Goal: Task Accomplishment & Management: Manage account settings

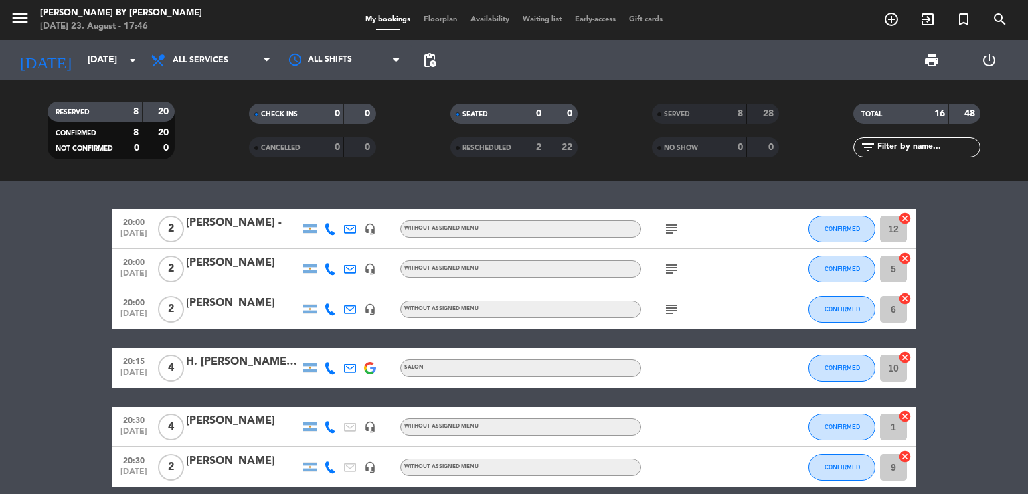
click at [82, 319] on bookings-row "20:00 [DATE] 2 [PERSON_NAME] - headset_mic Without assigned menu subject CONFIR…" at bounding box center [514, 397] width 1028 height 377
click at [71, 381] on bookings-row "20:00 [DATE] 2 [PERSON_NAME] - headset_mic Without assigned menu subject CONFIR…" at bounding box center [514, 397] width 1028 height 377
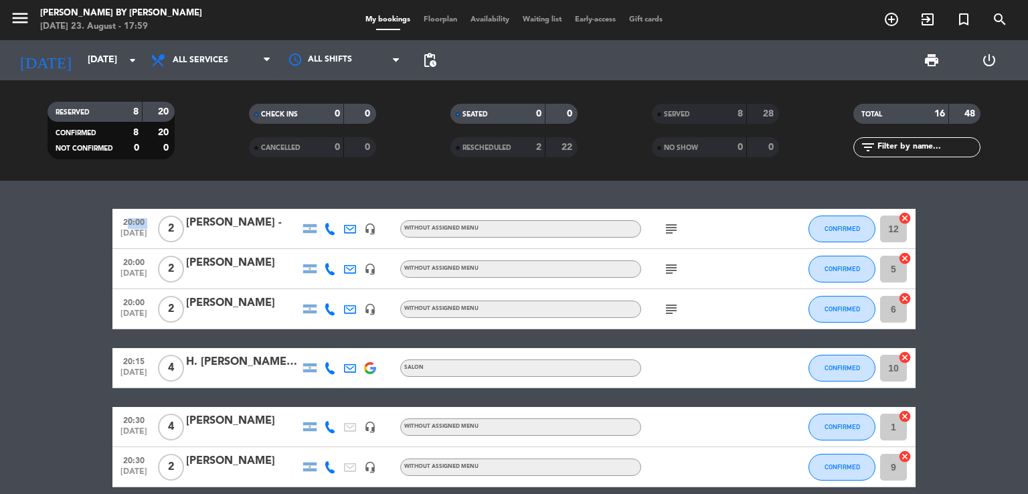
click at [71, 381] on bookings-row "20:00 [DATE] 2 [PERSON_NAME] - headset_mic Without assigned menu subject CONFIR…" at bounding box center [514, 397] width 1028 height 377
click at [91, 230] on bookings-row "20:00 [DATE] 2 [PERSON_NAME] - headset_mic Without assigned menu subject CONFIR…" at bounding box center [514, 397] width 1028 height 377
click at [897, 18] on icon "add_circle_outline" at bounding box center [891, 19] width 16 height 16
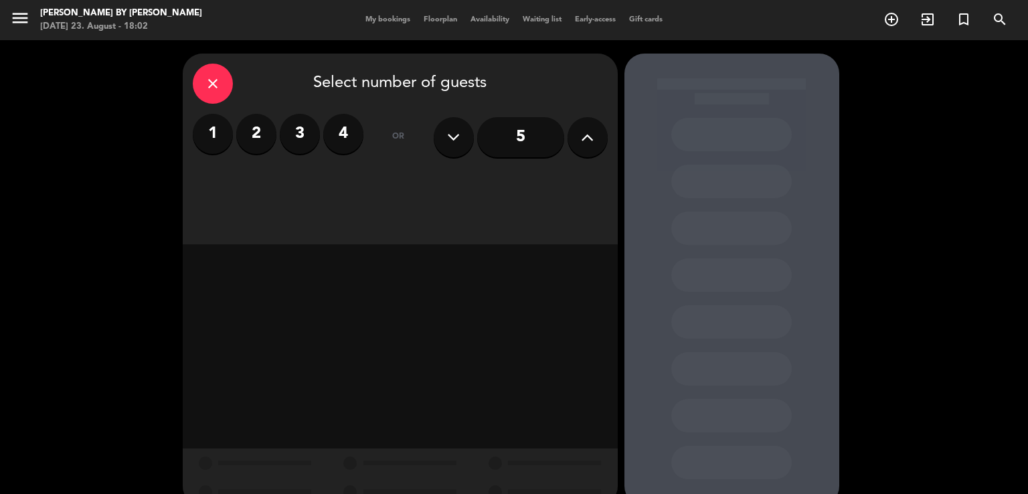
click at [256, 131] on label "2" at bounding box center [256, 134] width 40 height 40
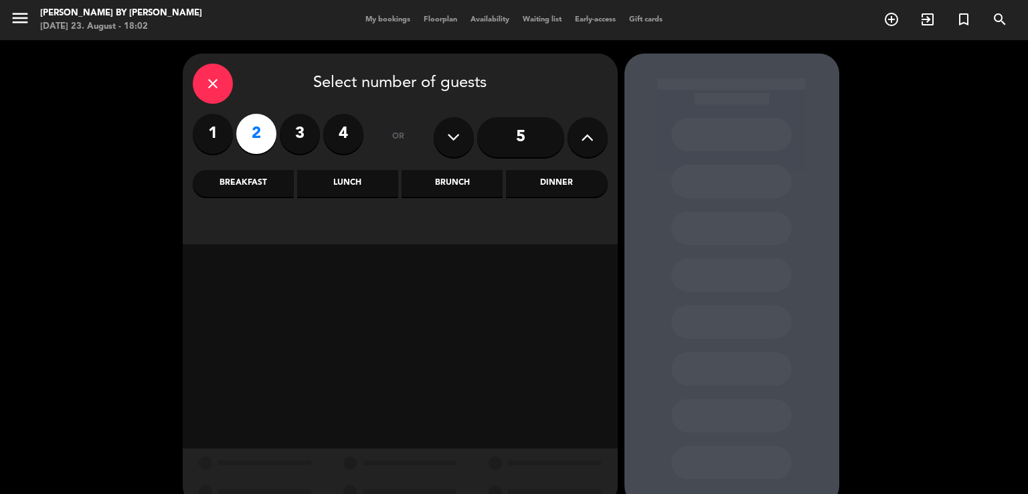
drag, startPoint x: 547, startPoint y: 188, endPoint x: 542, endPoint y: 193, distance: 7.1
click at [546, 189] on div "Dinner" at bounding box center [556, 183] width 101 height 27
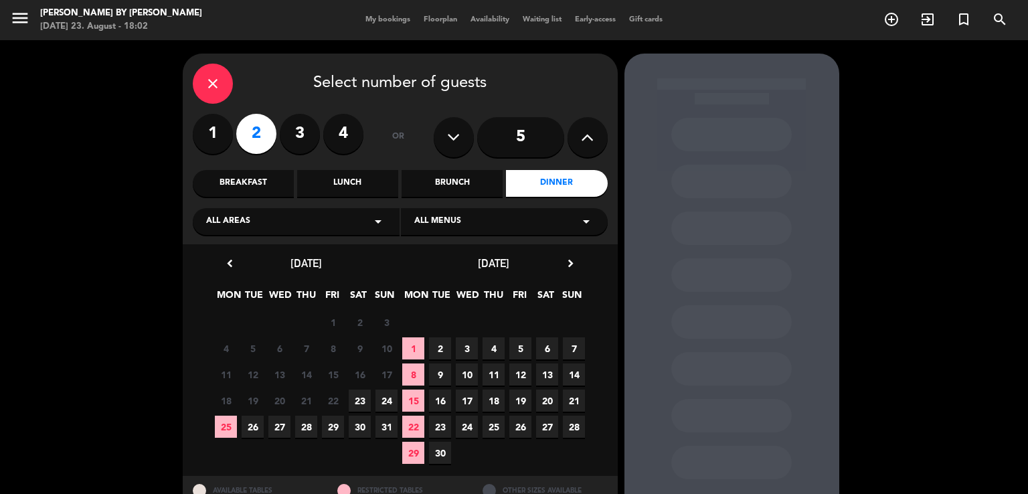
click at [369, 404] on span "23" at bounding box center [360, 401] width 22 height 22
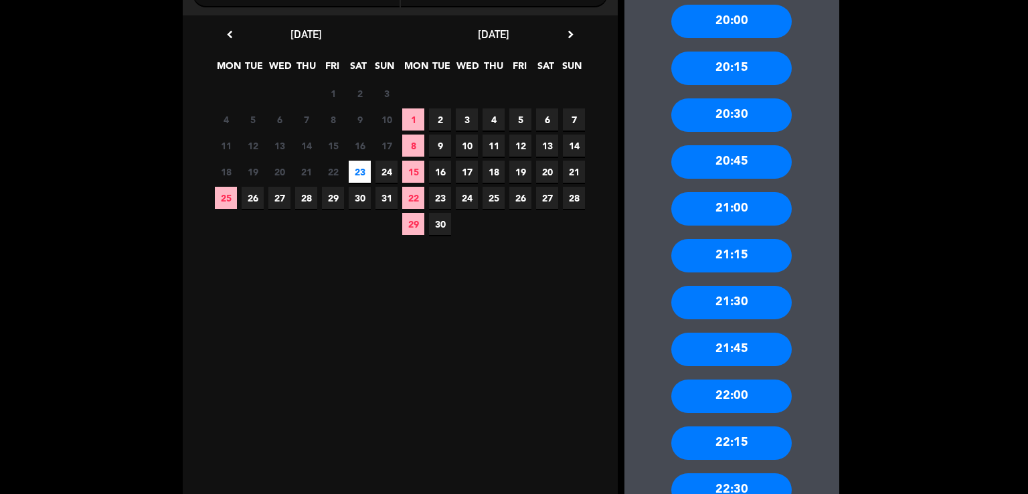
scroll to position [252, 0]
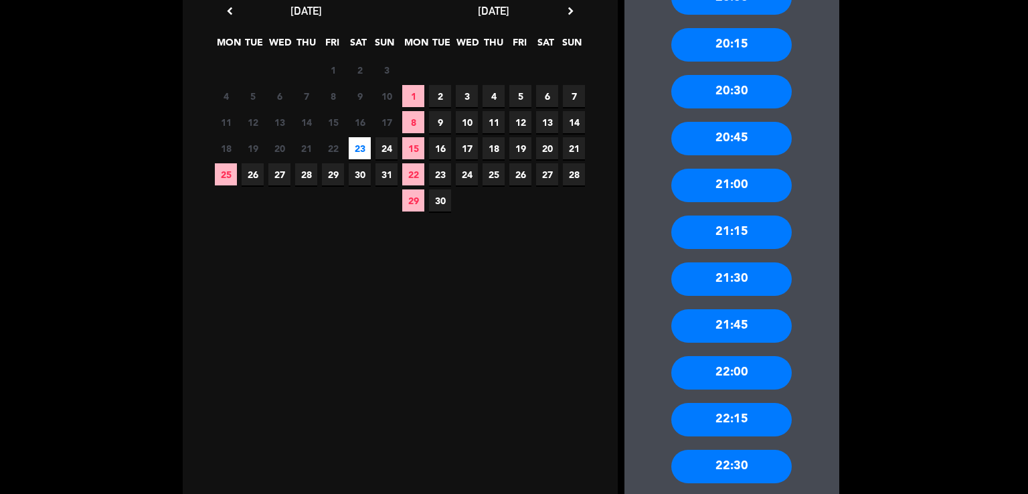
click at [733, 370] on div "22:00" at bounding box center [731, 372] width 120 height 33
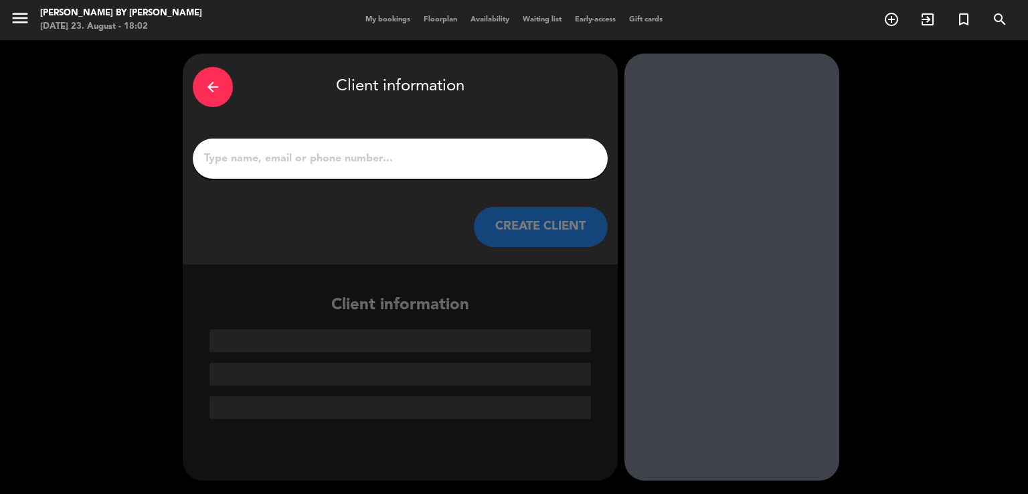
scroll to position [0, 0]
click at [435, 161] on input "1" at bounding box center [400, 158] width 395 height 19
paste input "[PERSON_NAME] -"
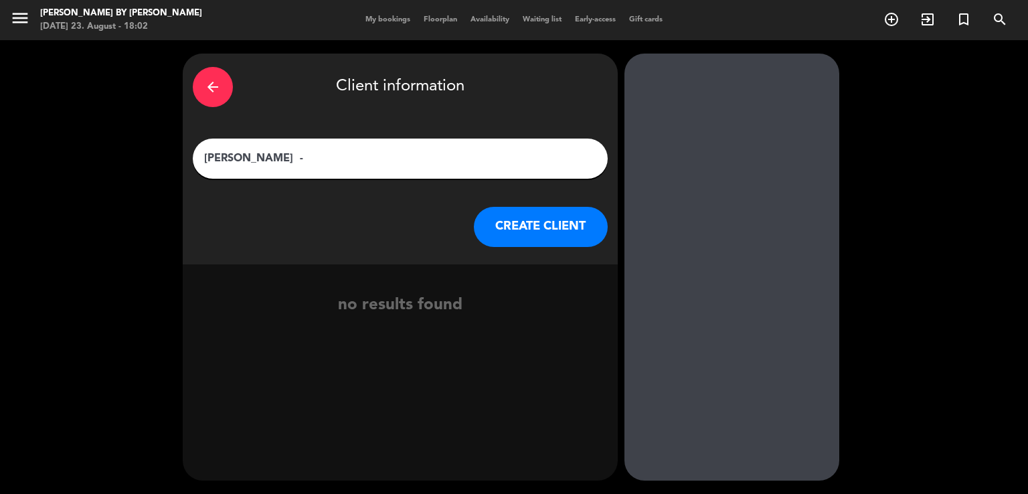
type input "[PERSON_NAME] -"
click at [553, 230] on button "CREATE CLIENT" at bounding box center [541, 227] width 134 height 40
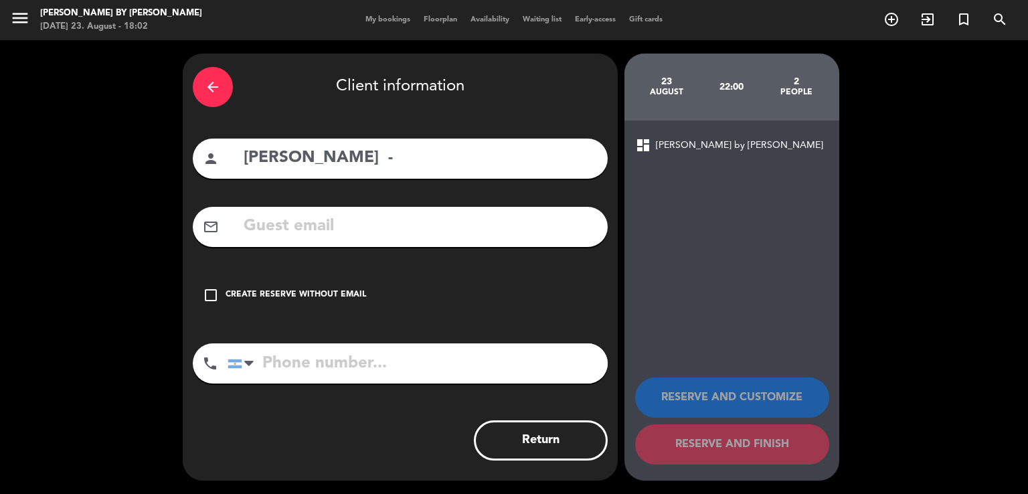
click at [331, 217] on input "text" at bounding box center [419, 226] width 355 height 27
click at [334, 227] on input "text" at bounding box center [419, 226] width 355 height 27
paste input "[EMAIL_ADDRESS][DOMAIN_NAME]"
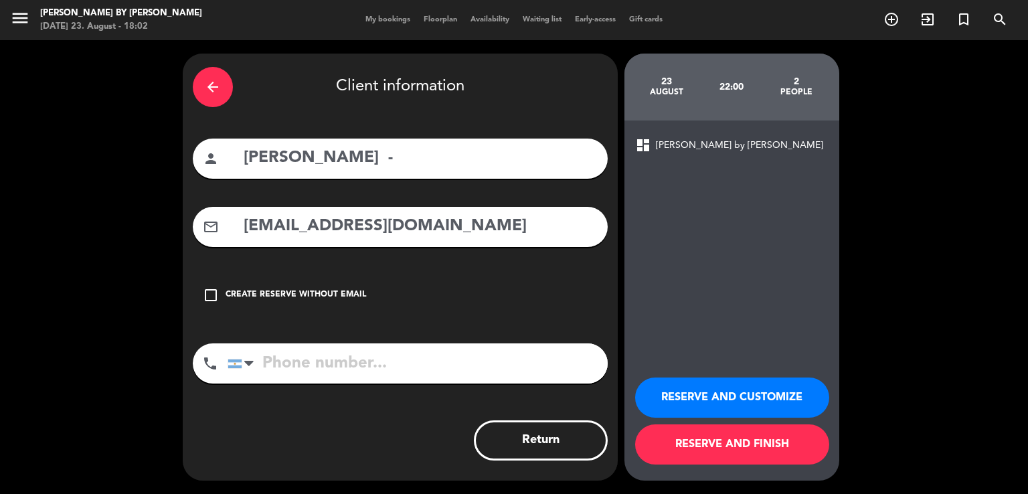
type input "[EMAIL_ADDRESS][DOMAIN_NAME]"
click at [303, 361] on input "tel" at bounding box center [418, 363] width 380 height 40
paste input "1160071038"
type input "1160071038"
click at [715, 444] on button "RESERVE AND FINISH" at bounding box center [732, 444] width 194 height 40
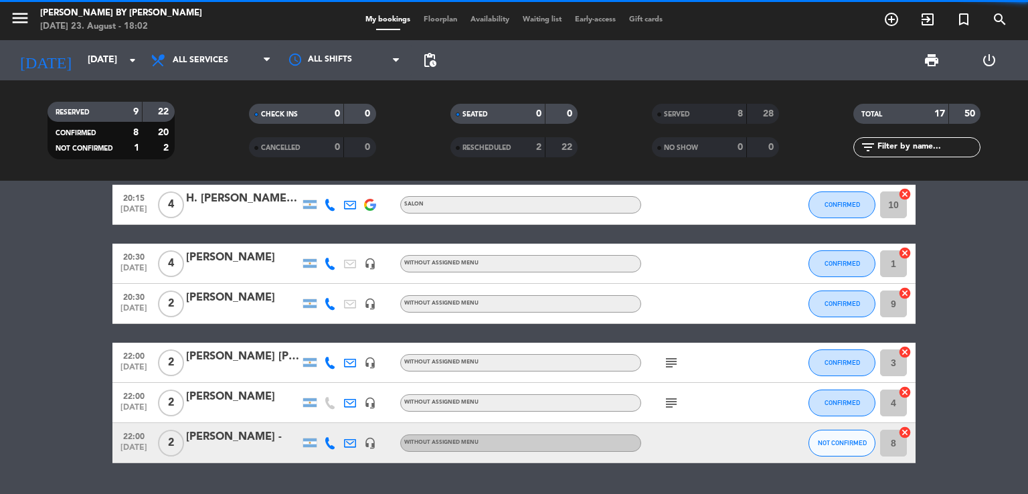
scroll to position [199, 0]
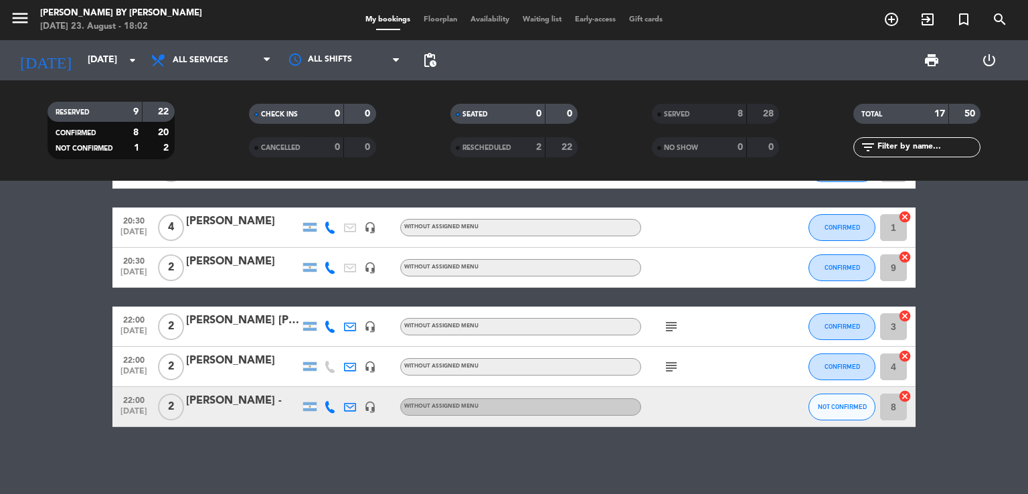
click at [806, 398] on div "22:00 [DATE] 2 [PERSON_NAME] - headset_mic Without assigned menu NOT CONFIRMED …" at bounding box center [513, 407] width 803 height 40
click at [823, 403] on span "NOT CONFIRMED" at bounding box center [842, 406] width 49 height 7
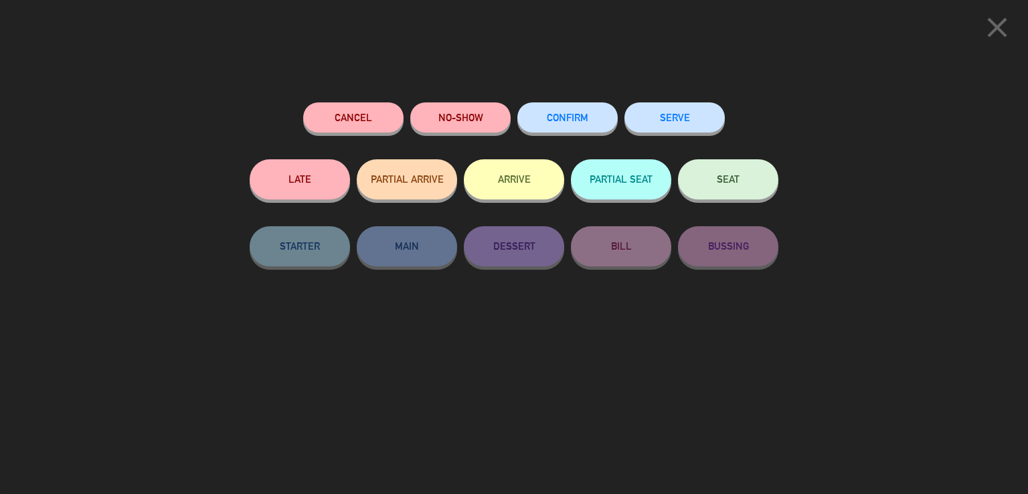
click at [584, 116] on span "CONFIRM" at bounding box center [567, 117] width 41 height 11
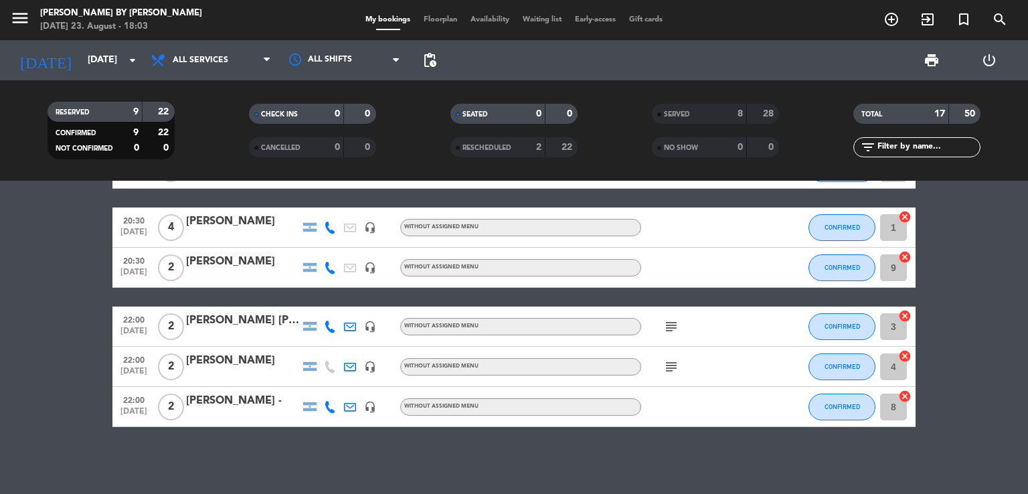
click at [250, 398] on div "[PERSON_NAME] -" at bounding box center [243, 400] width 114 height 17
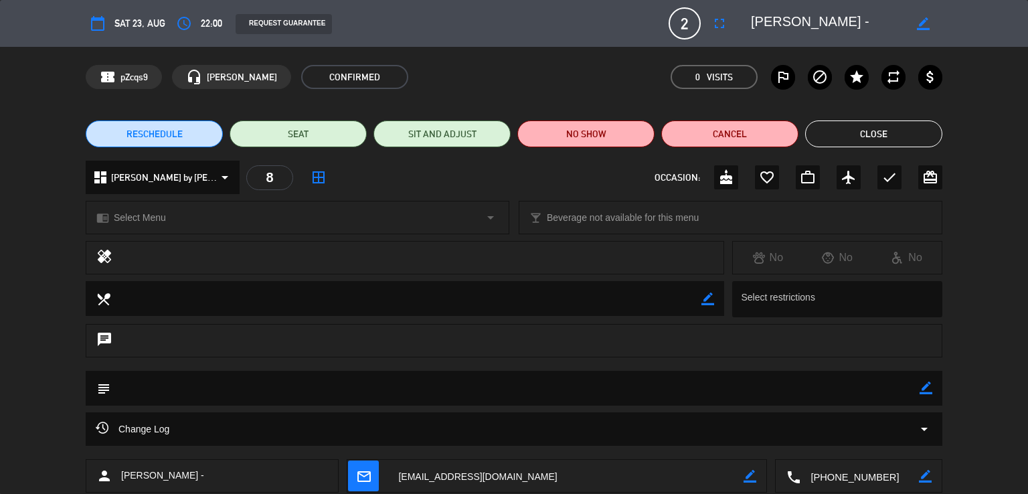
click at [924, 391] on icon "border_color" at bounding box center [926, 387] width 13 height 13
click at [806, 394] on textarea at bounding box center [514, 388] width 809 height 34
type textarea "grande cuisine"
click at [929, 392] on icon at bounding box center [926, 387] width 13 height 13
click at [908, 134] on button "Close" at bounding box center [873, 133] width 137 height 27
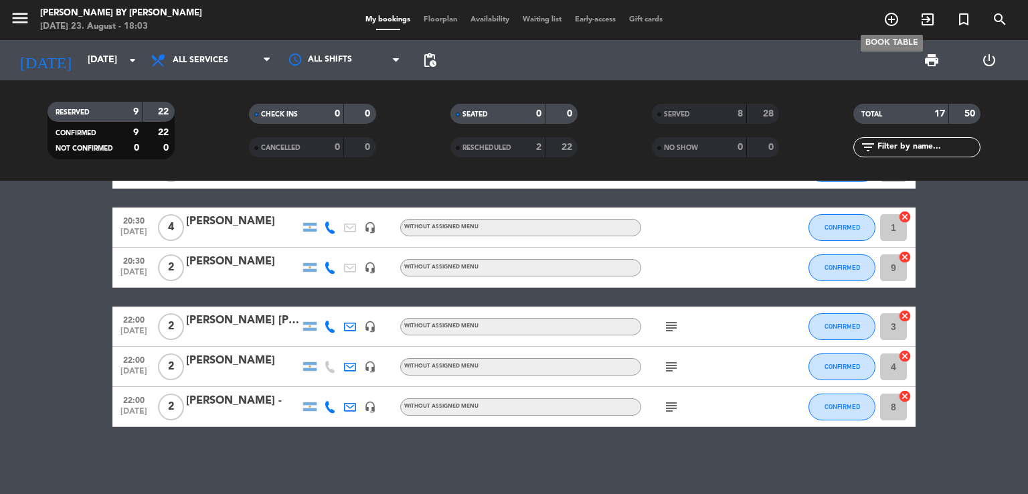
click at [889, 27] on icon "add_circle_outline" at bounding box center [891, 19] width 16 height 16
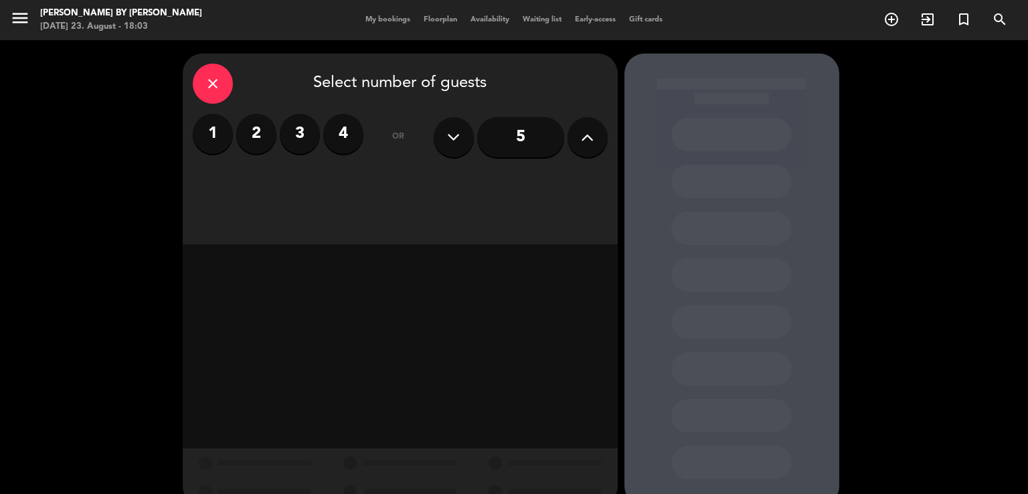
click at [258, 135] on label "2" at bounding box center [256, 134] width 40 height 40
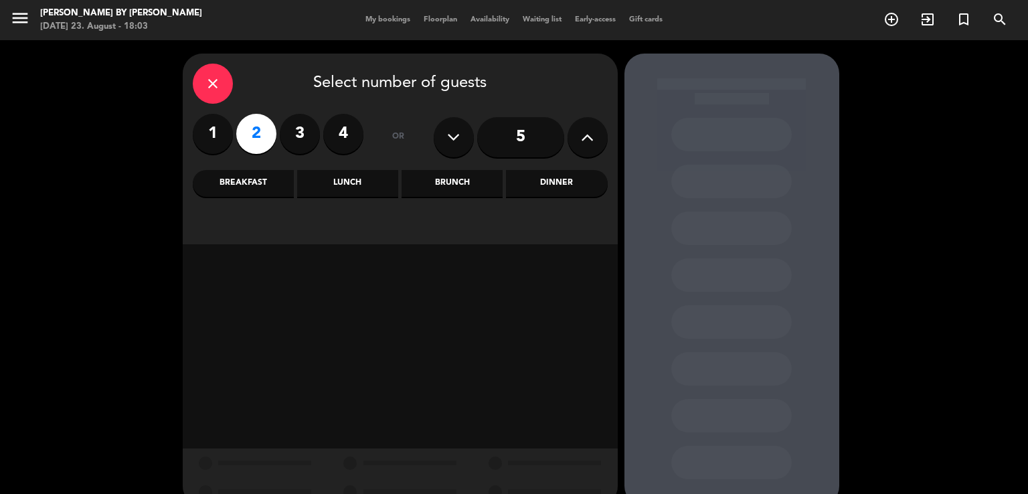
click at [549, 187] on div "Dinner" at bounding box center [556, 183] width 101 height 27
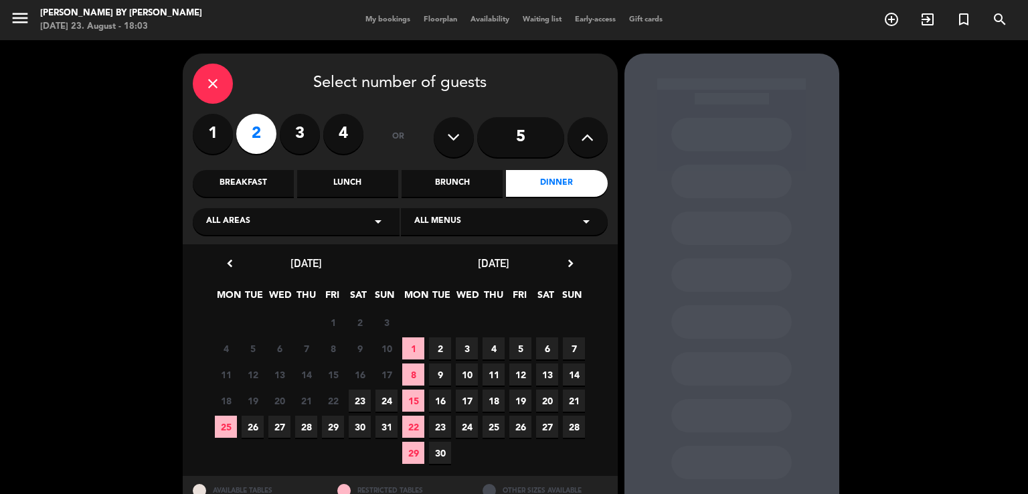
click at [359, 397] on span "23" at bounding box center [360, 401] width 22 height 22
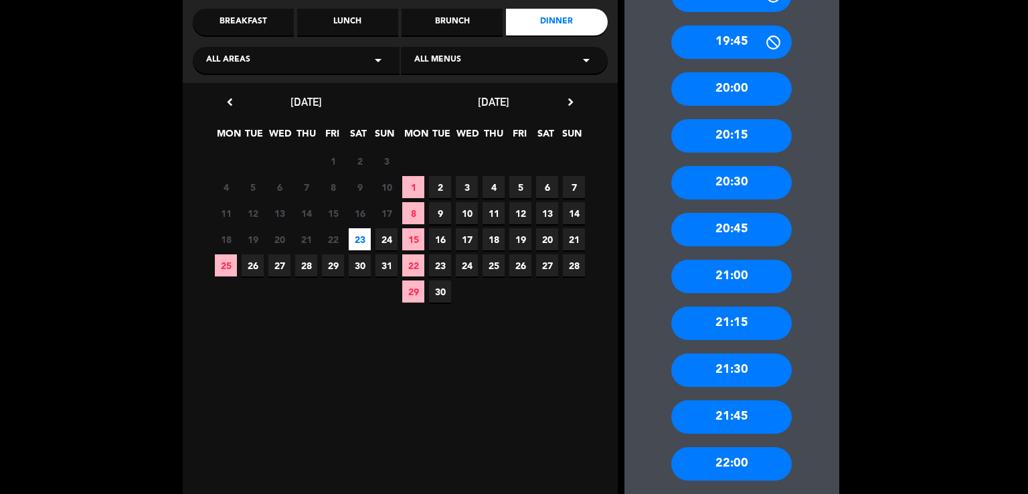
scroll to position [252, 0]
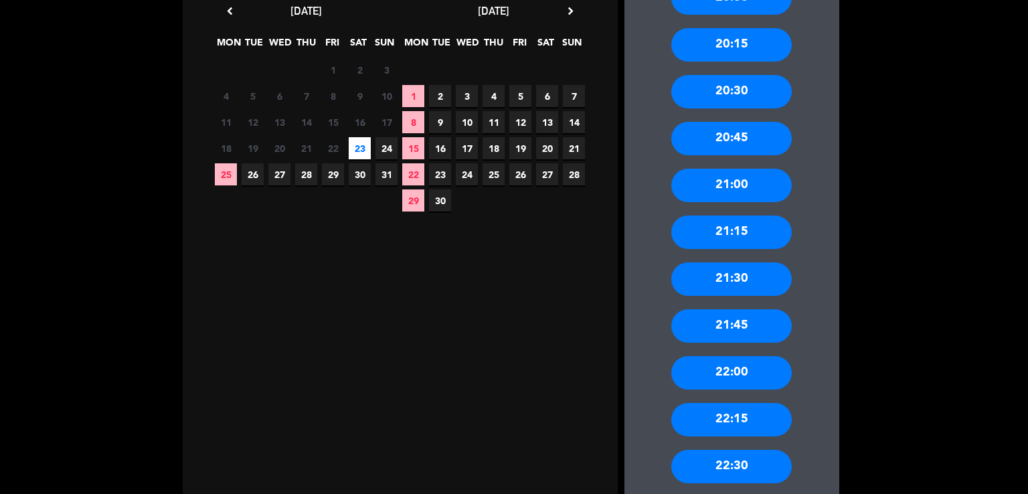
click at [735, 377] on div "22:00" at bounding box center [731, 372] width 120 height 33
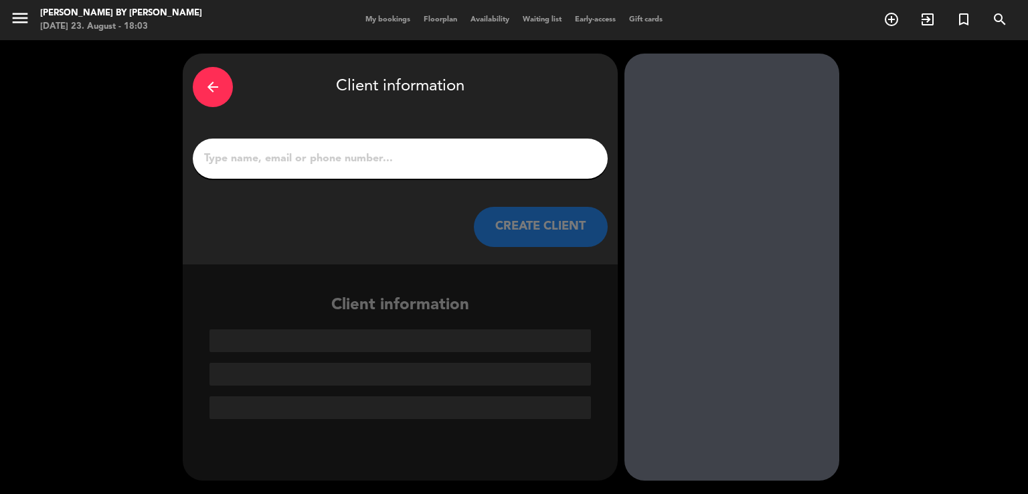
paste input "[PERSON_NAME]"
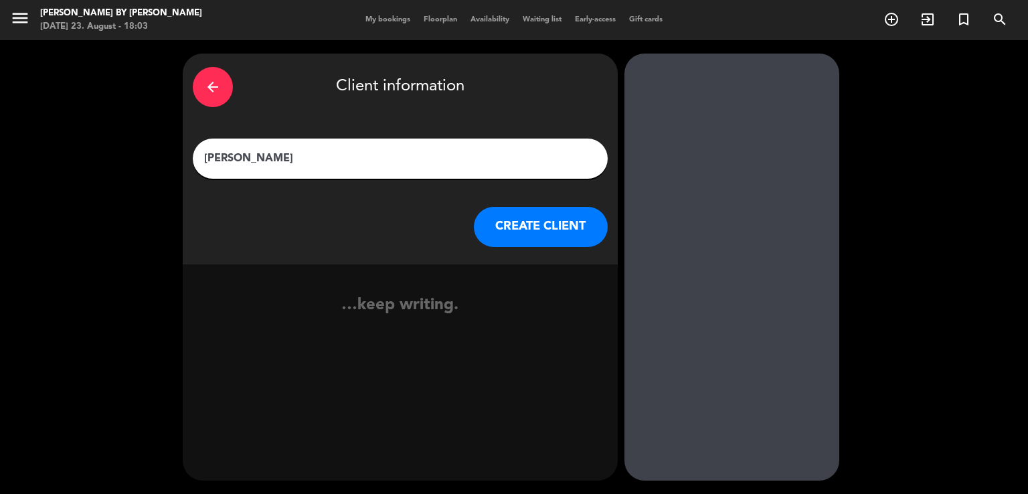
type input "[PERSON_NAME]"
click at [522, 223] on button "CREATE CLIENT" at bounding box center [541, 227] width 134 height 40
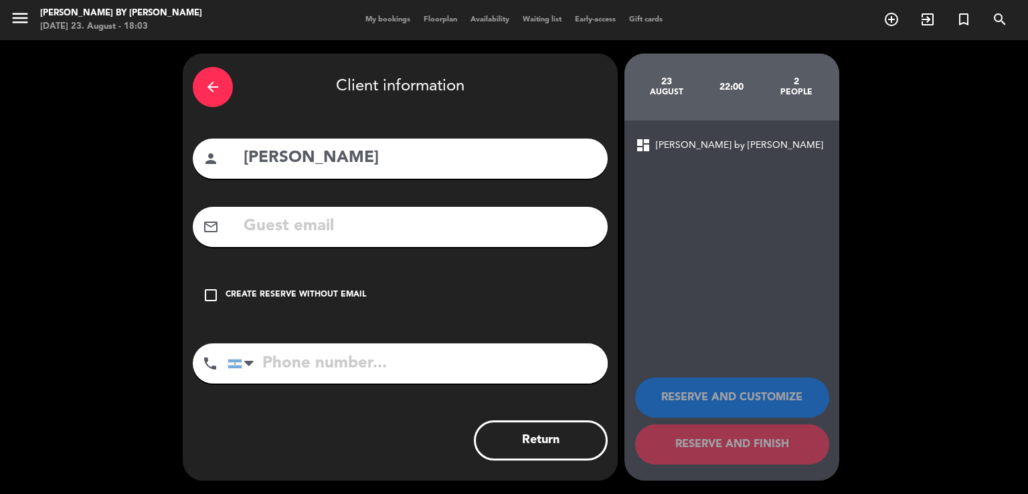
click at [331, 228] on input "text" at bounding box center [419, 226] width 355 height 27
click at [264, 228] on input "text" at bounding box center [419, 226] width 355 height 27
paste input "[EMAIL_ADDRESS][DOMAIN_NAME]"
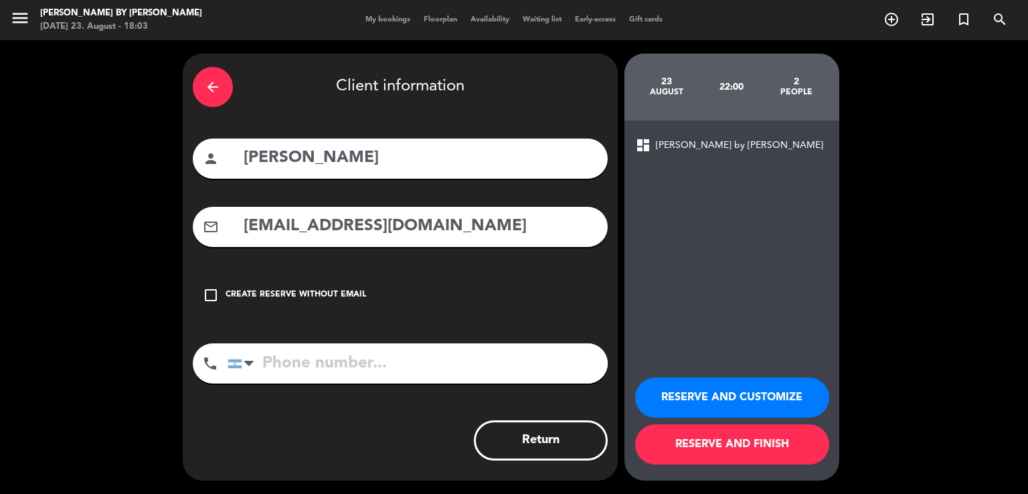
type input "[EMAIL_ADDRESS][DOMAIN_NAME]"
click at [320, 354] on input "tel" at bounding box center [418, 363] width 380 height 40
click at [289, 363] on input "tel" at bounding box center [418, 363] width 380 height 40
paste input "1144403746"
type input "1144403746"
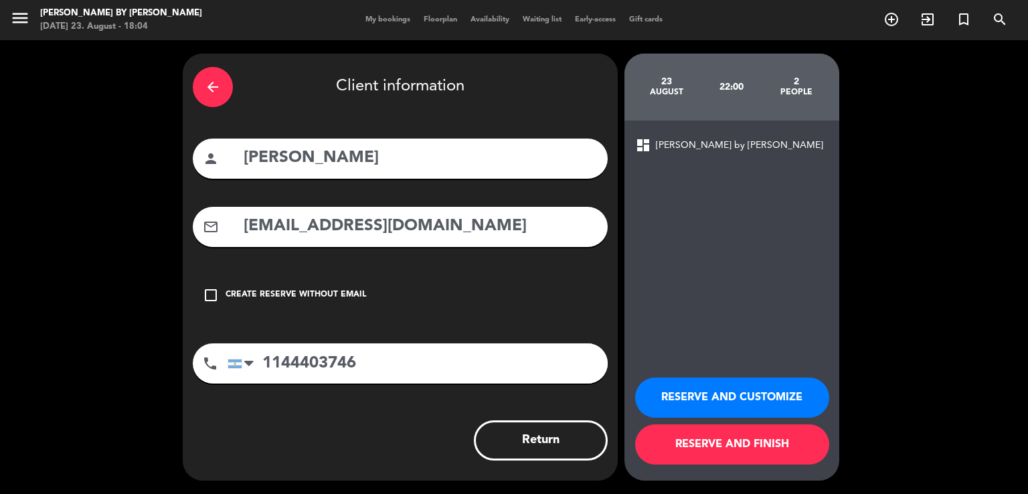
click at [703, 452] on button "RESERVE AND FINISH" at bounding box center [732, 444] width 194 height 40
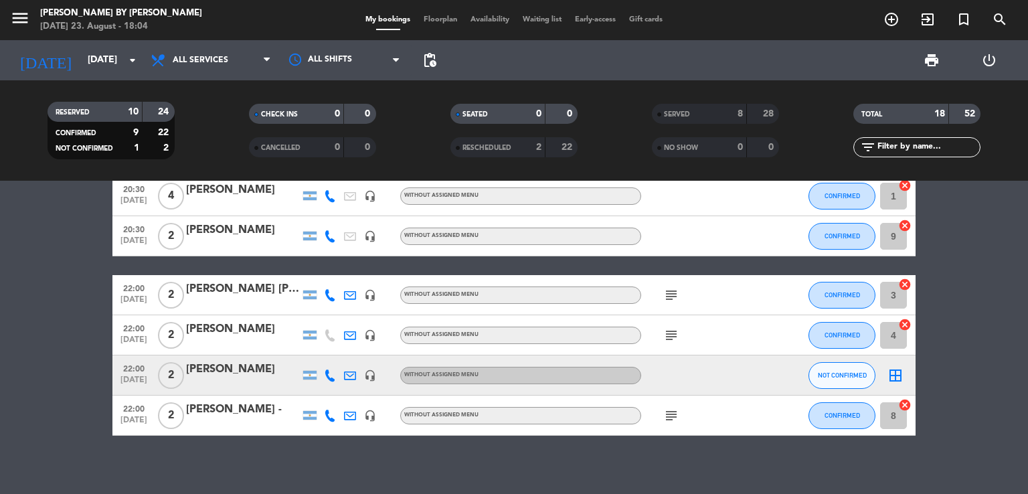
scroll to position [240, 0]
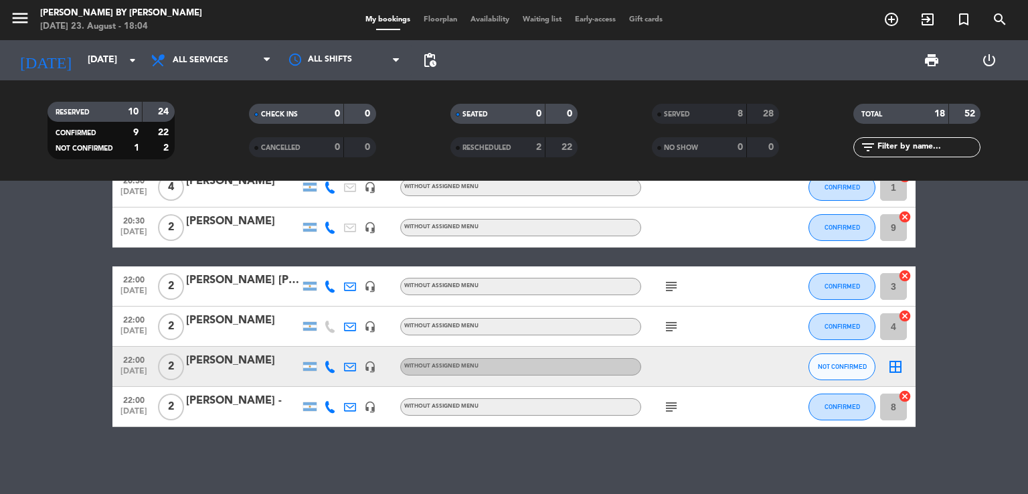
click at [253, 362] on div "[PERSON_NAME]" at bounding box center [243, 360] width 114 height 17
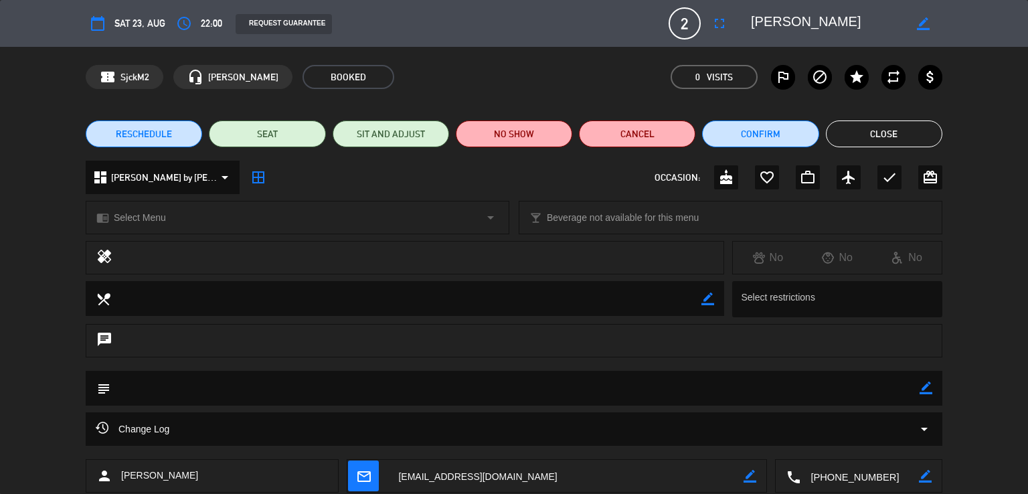
click at [922, 386] on icon "border_color" at bounding box center [926, 387] width 13 height 13
click at [863, 386] on textarea at bounding box center [514, 388] width 809 height 34
type textarea "grande cuisine"
click at [929, 389] on icon at bounding box center [926, 387] width 13 height 13
click at [870, 131] on button "Close" at bounding box center [884, 133] width 116 height 27
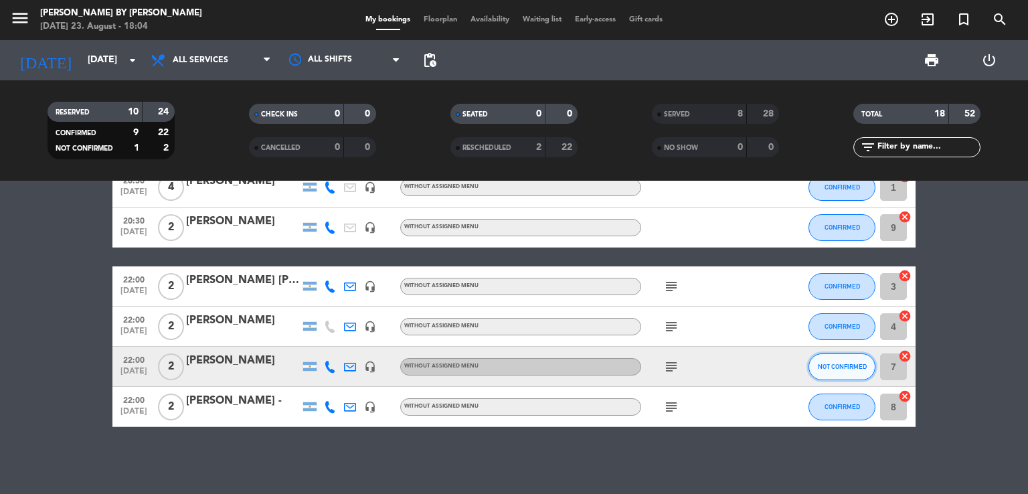
click at [847, 373] on button "NOT CONFIRMED" at bounding box center [841, 366] width 67 height 27
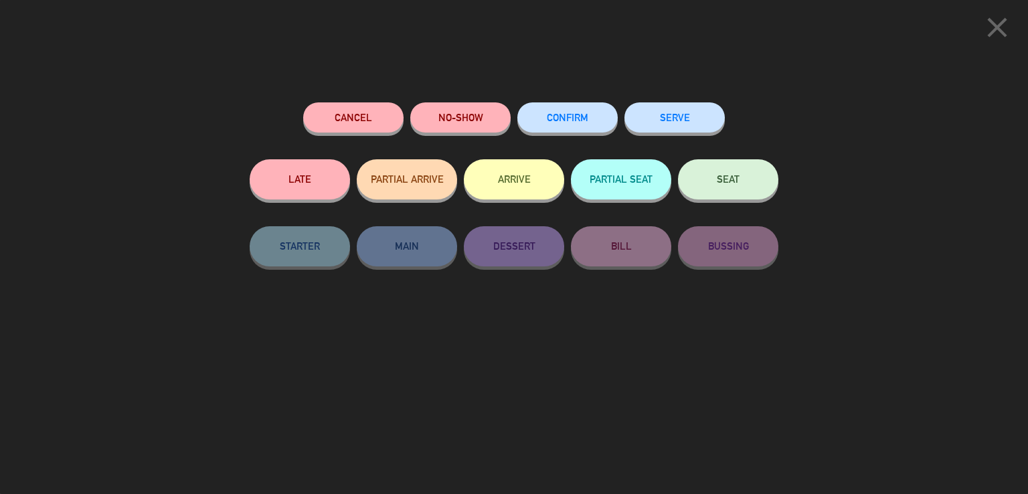
click at [565, 121] on span "CONFIRM" at bounding box center [567, 117] width 41 height 11
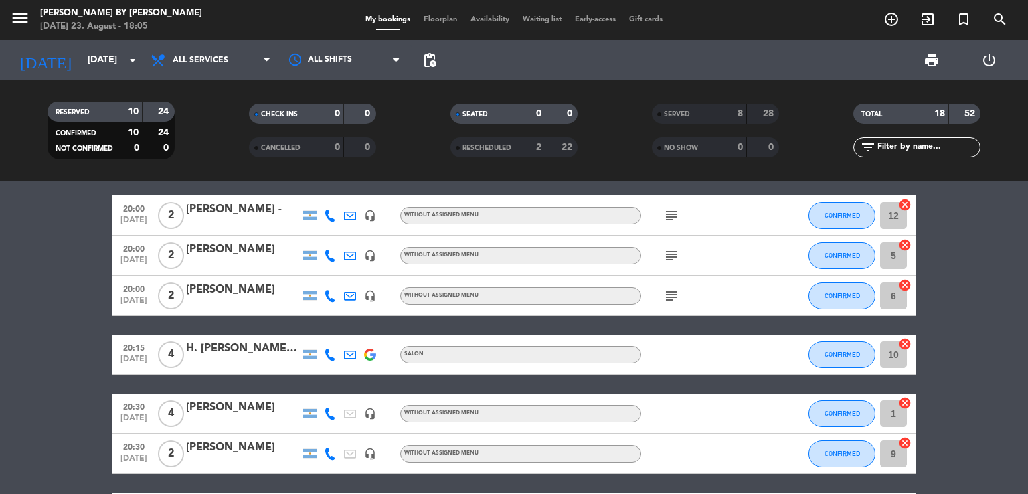
scroll to position [0, 0]
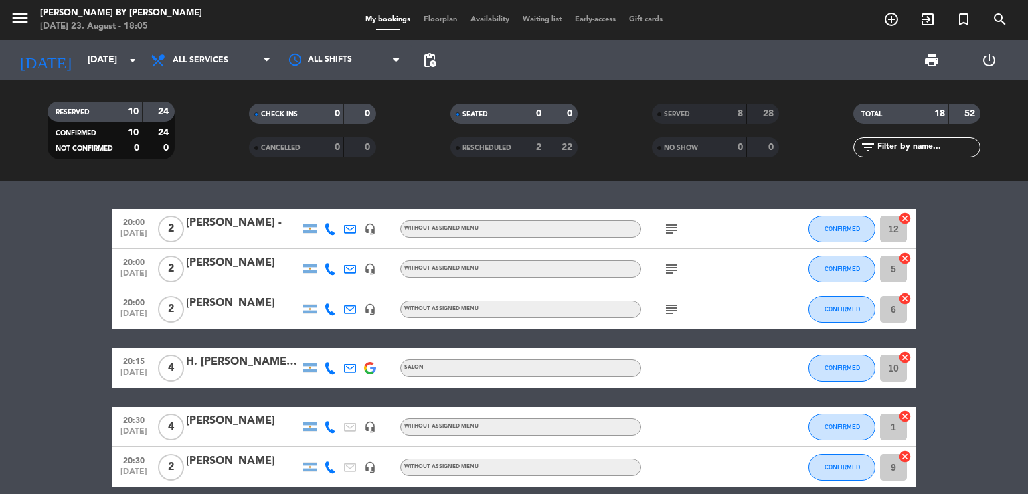
click at [21, 266] on bookings-row "20:00 [DATE] 2 [PERSON_NAME] - headset_mic Without assigned menu subject CONFIR…" at bounding box center [514, 438] width 1028 height 458
click at [88, 220] on bookings-row "20:00 [DATE] 2 [PERSON_NAME] - headset_mic Without assigned menu subject CONFIR…" at bounding box center [514, 438] width 1028 height 458
click at [44, 209] on bookings-row "20:00 [DATE] 2 [PERSON_NAME] - headset_mic Without assigned menu subject CONFIR…" at bounding box center [514, 438] width 1028 height 458
